Goal: Transaction & Acquisition: Subscribe to service/newsletter

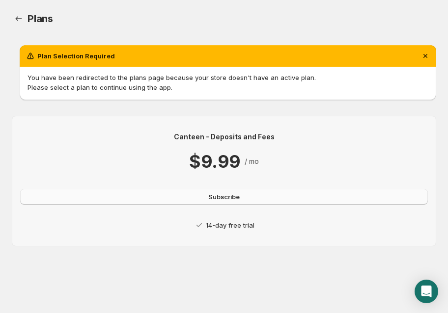
click at [184, 197] on button "Subscribe" at bounding box center [224, 197] width 408 height 16
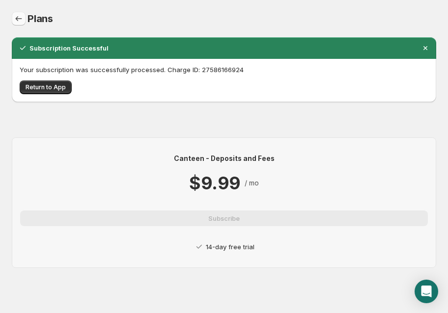
click at [18, 20] on icon "Home" at bounding box center [19, 19] width 10 height 10
